Goal: Use online tool/utility: Use online tool/utility

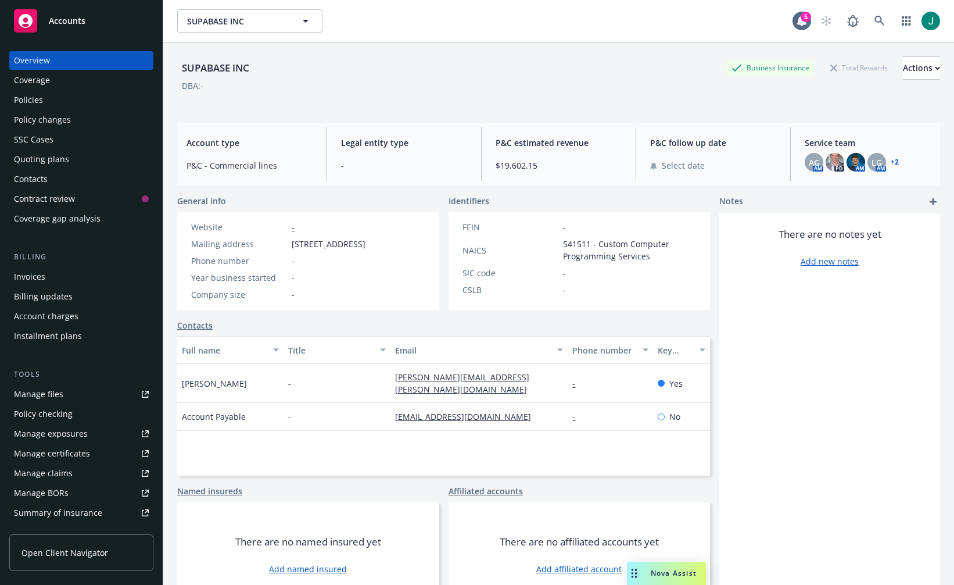
scroll to position [212, 0]
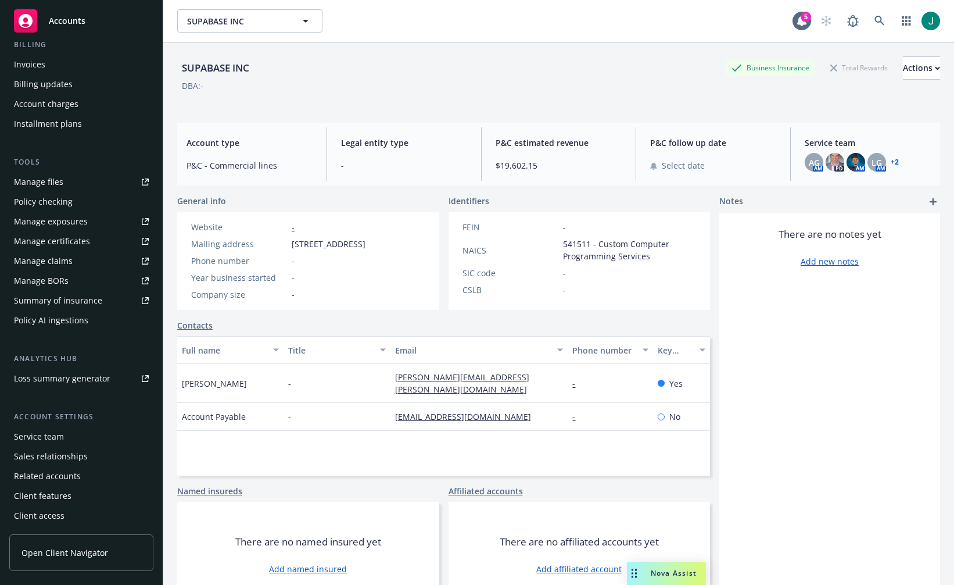
click at [70, 18] on span "Accounts" at bounding box center [67, 20] width 37 height 9
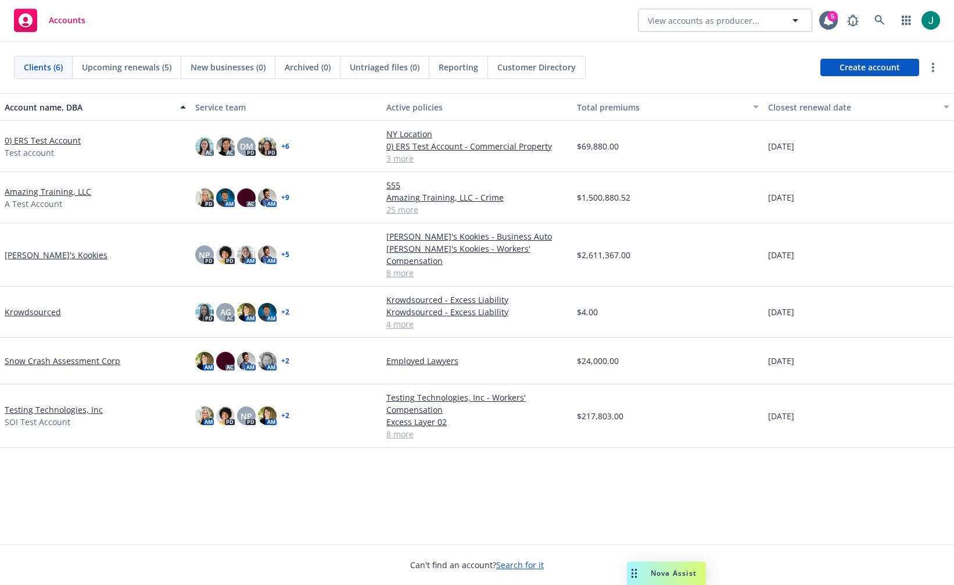
click at [672, 573] on span "Nova Assist" at bounding box center [674, 573] width 46 height 10
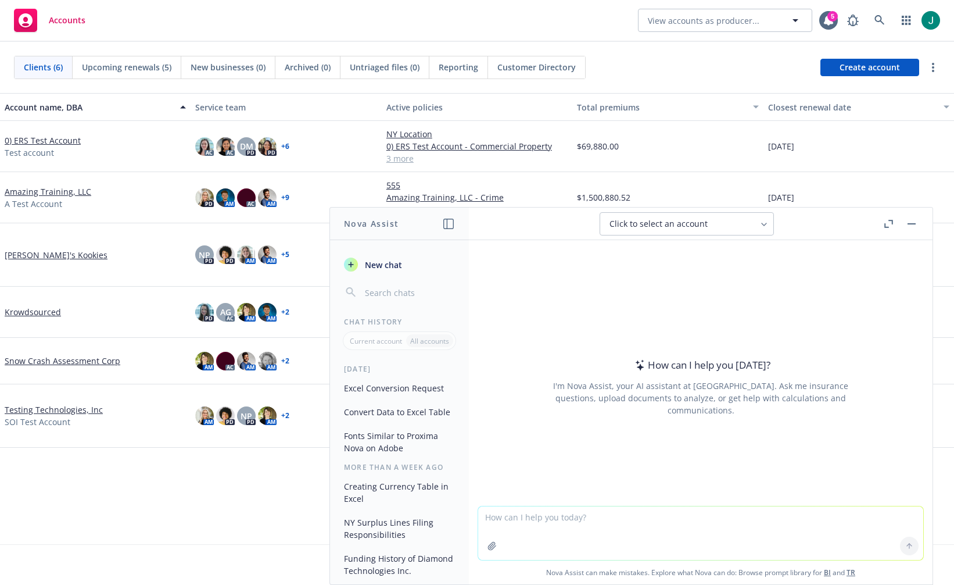
click at [514, 519] on textarea at bounding box center [700, 532] width 445 height 53
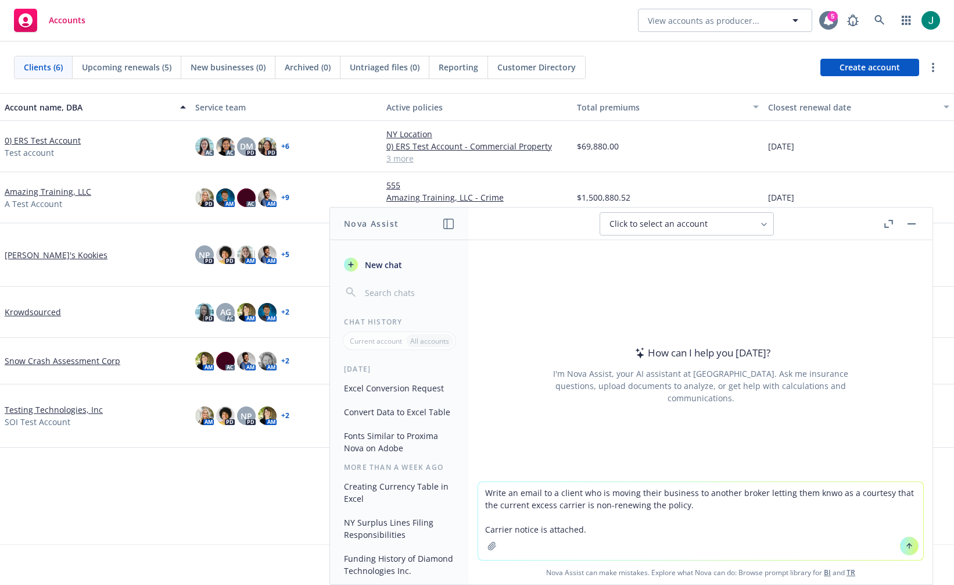
type textarea "Write an email to a client who is moving their business to another broker letti…"
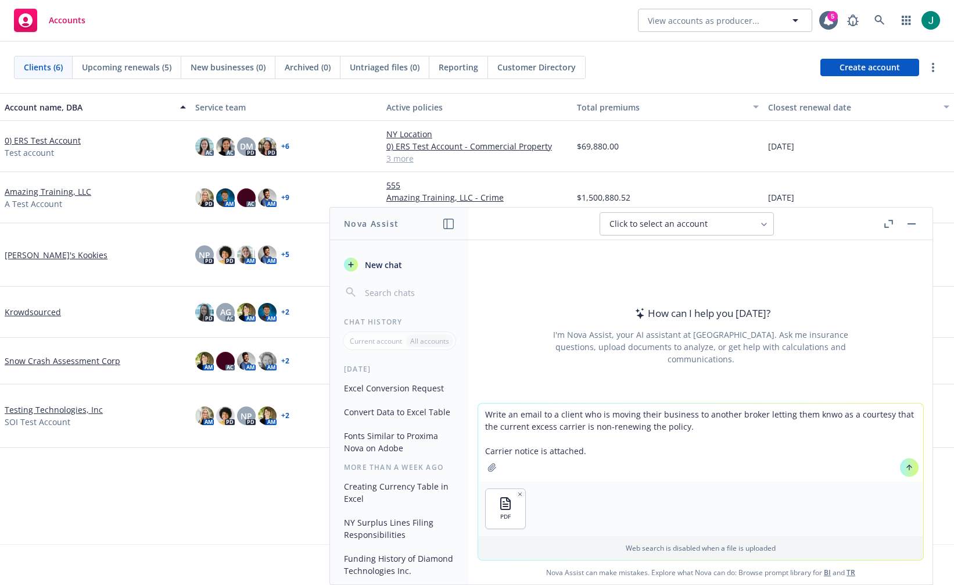
click at [906, 468] on icon at bounding box center [909, 467] width 8 height 8
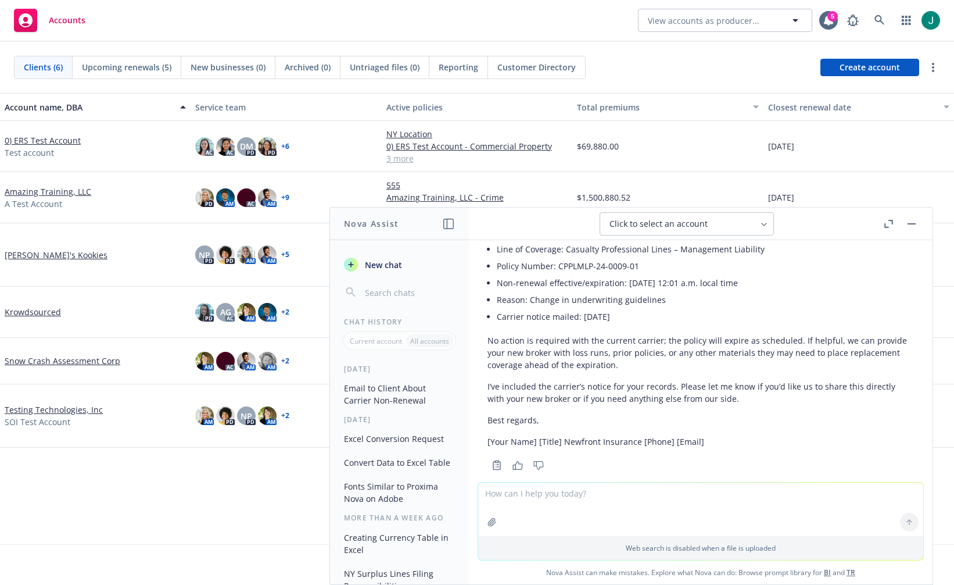
scroll to position [292, 0]
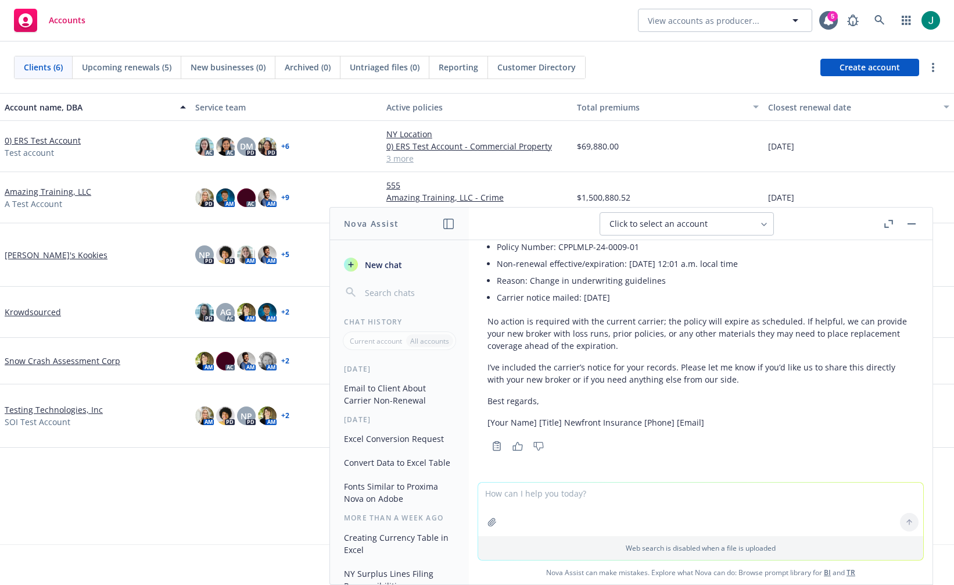
click at [85, 477] on div "Account name, DBA Service team Active policies Total premiums Closest renewal d…" at bounding box center [477, 318] width 954 height 451
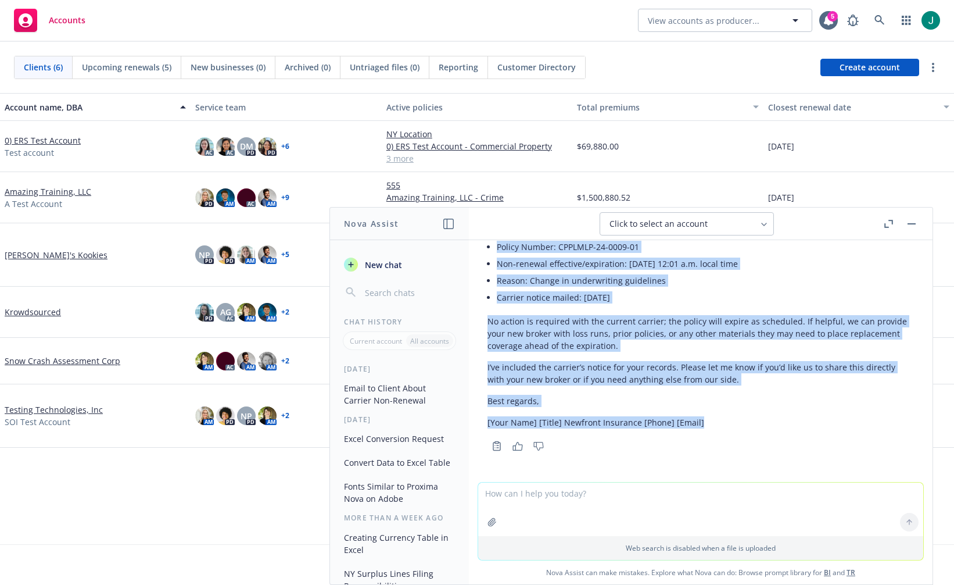
drag, startPoint x: 486, startPoint y: 363, endPoint x: 699, endPoint y: 424, distance: 221.2
click at [699, 424] on div "Subject: Courtesy Notice – Non‑Renewal of Excess Policy Hello [Client Name], I …" at bounding box center [700, 256] width 445 height 393
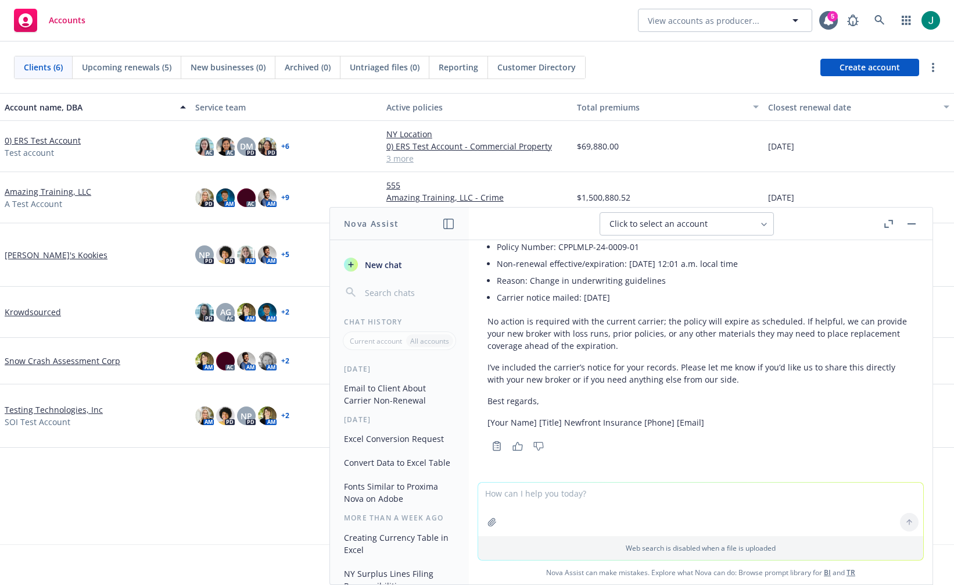
click at [175, 506] on div "Account name, DBA Service team Active policies Total premiums Closest renewal d…" at bounding box center [477, 318] width 954 height 451
drag, startPoint x: 495, startPoint y: 447, endPoint x: 538, endPoint y: 430, distance: 46.4
click at [496, 447] on icon "Copy to clipboard" at bounding box center [497, 445] width 10 height 10
click at [181, 501] on div "Account name, DBA Service team Active policies Total premiums Closest renewal d…" at bounding box center [477, 318] width 954 height 451
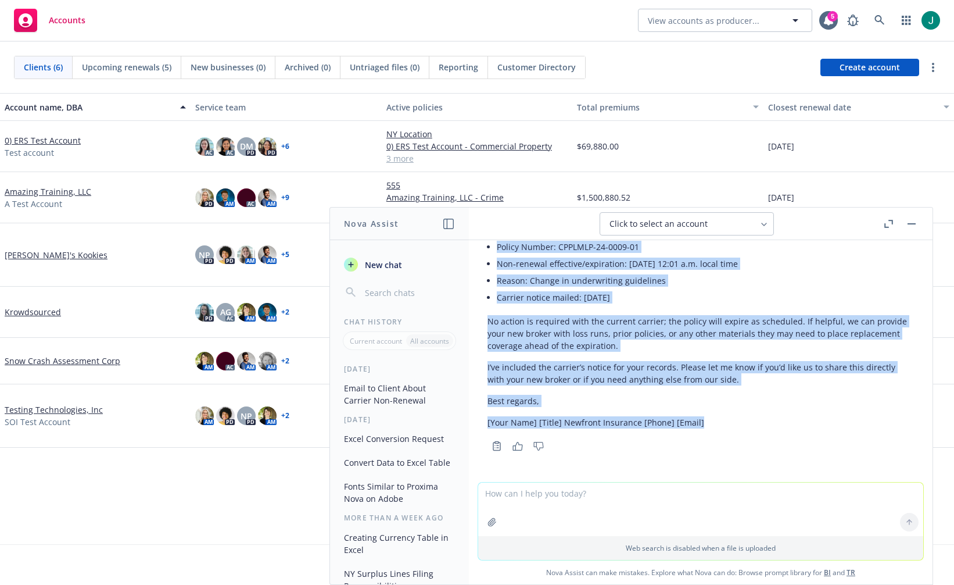
drag, startPoint x: 486, startPoint y: 306, endPoint x: 701, endPoint y: 422, distance: 244.7
click at [701, 422] on div "Subject: Courtesy Notice – Non‑Renewal of Excess Policy Hello [Client Name], I …" at bounding box center [700, 256] width 445 height 393
copy div "Loremip: Dolorsit Ametco – Adi‑Elitsed do Eiusmo Tempor Incid [Utlabo Etdo], M …"
